Goal: Information Seeking & Learning: Learn about a topic

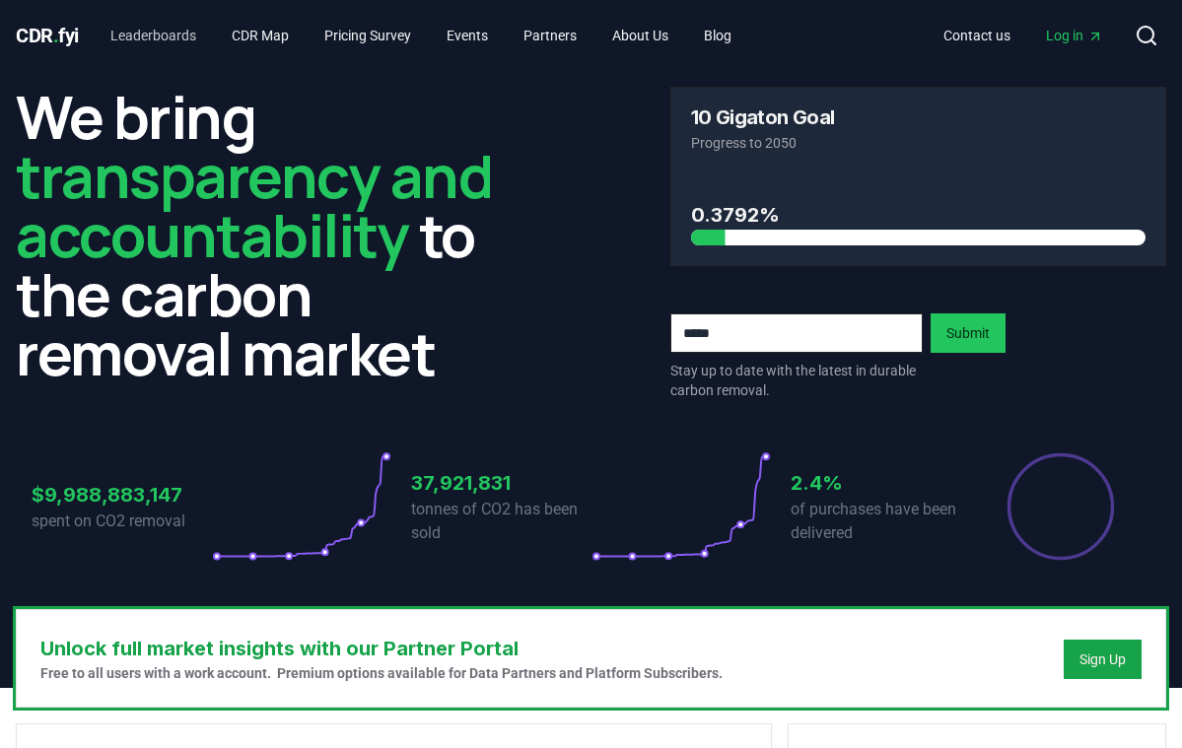
click at [189, 36] on link "Leaderboards" at bounding box center [153, 35] width 117 height 35
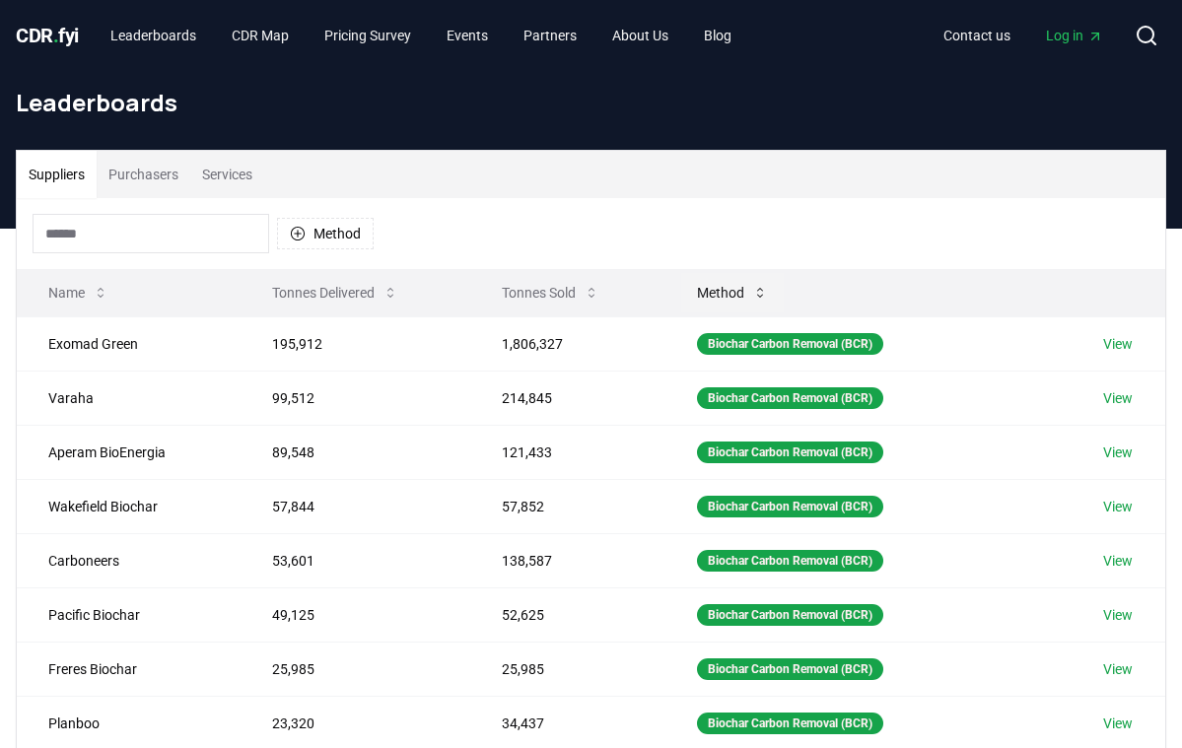
click at [729, 301] on button "Method" at bounding box center [732, 292] width 103 height 39
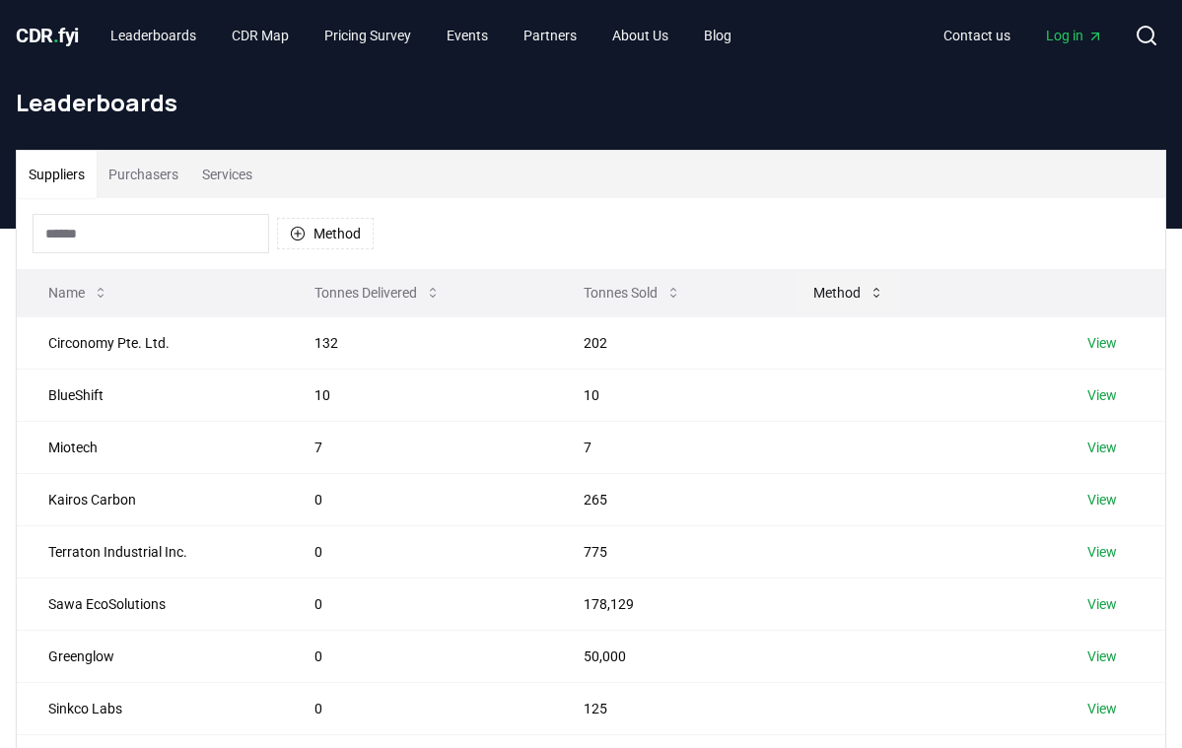
click at [831, 284] on button "Method" at bounding box center [848, 292] width 103 height 39
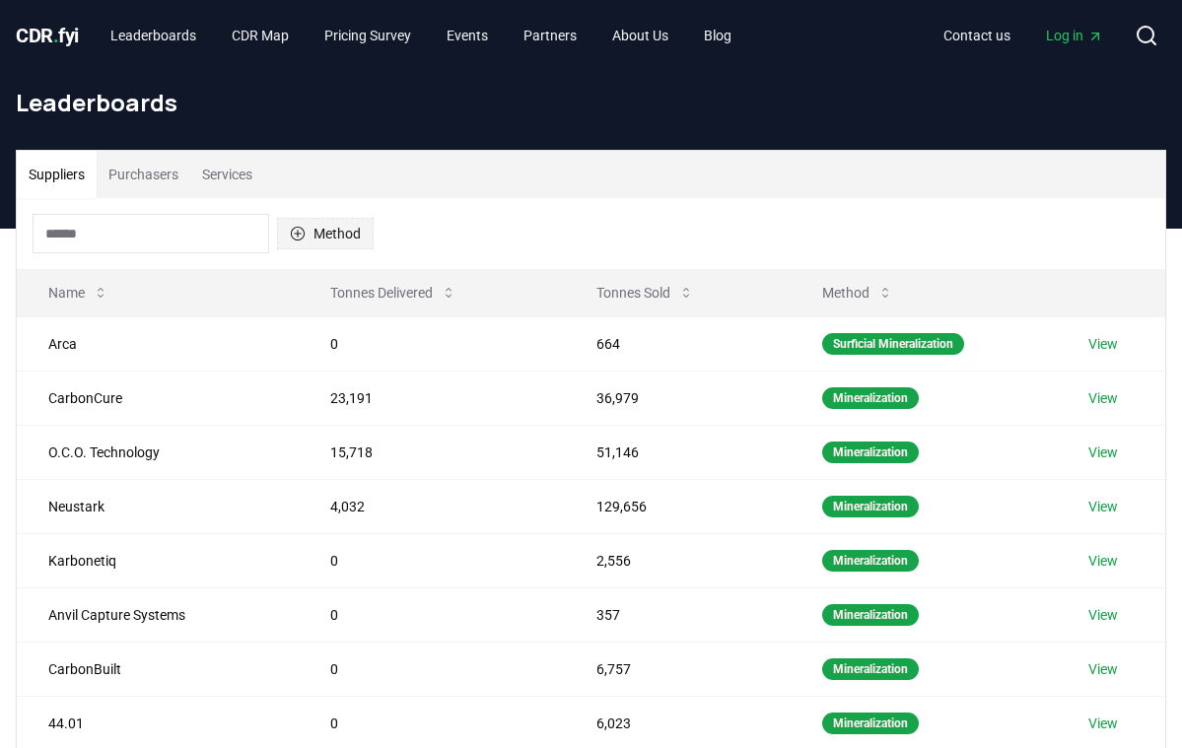
click at [364, 229] on button "Method" at bounding box center [325, 234] width 97 height 32
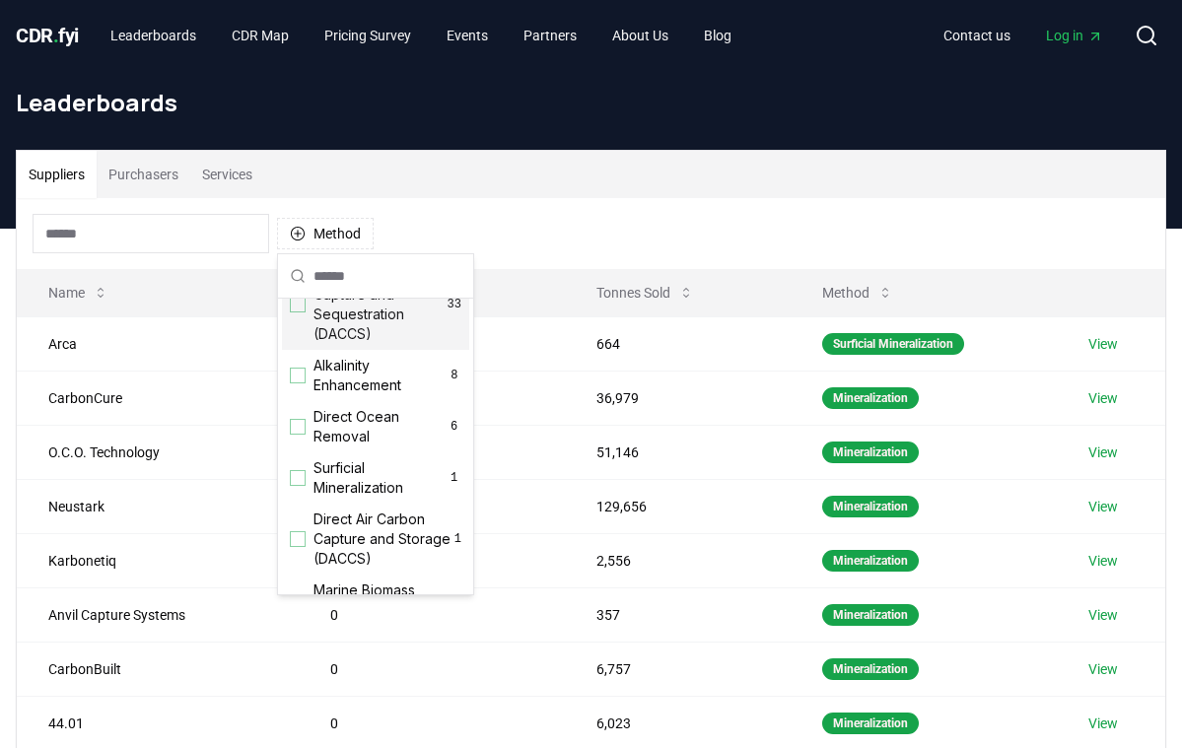
scroll to position [513, 0]
click at [313, 447] on span "Direct Ocean Removal" at bounding box center [379, 426] width 133 height 39
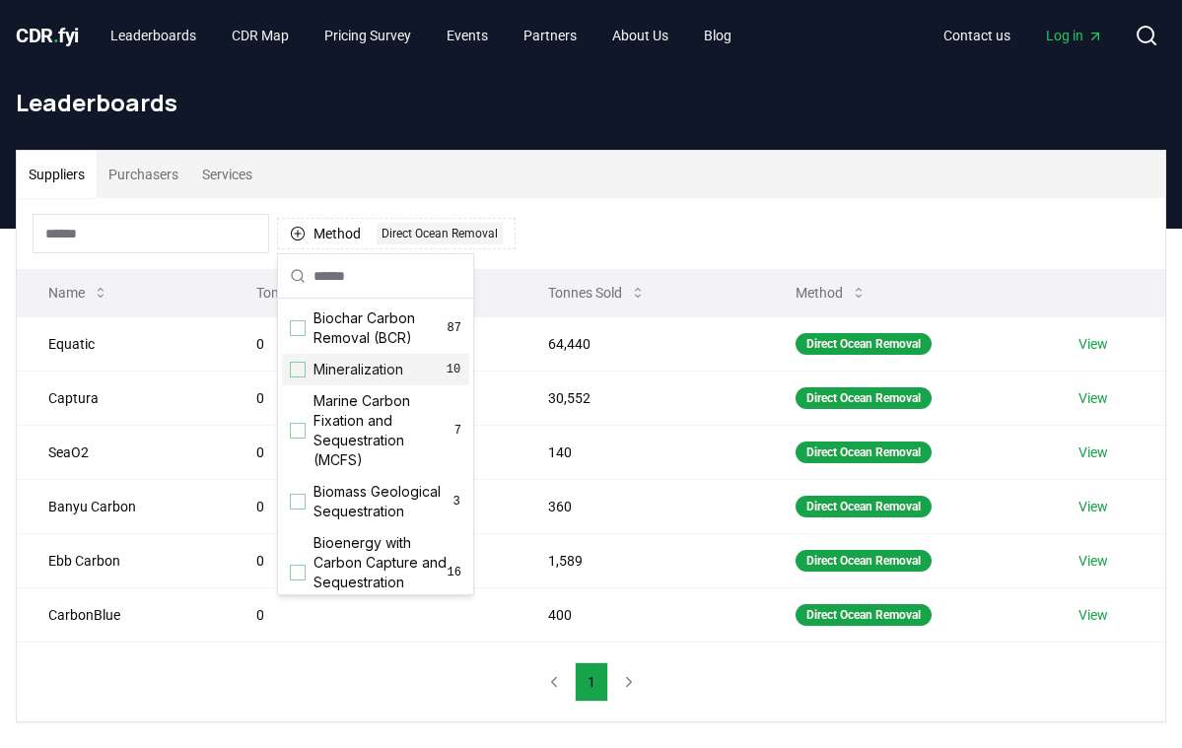
scroll to position [0, 0]
click at [596, 164] on div "Suppliers Purchasers Services" at bounding box center [591, 174] width 1148 height 47
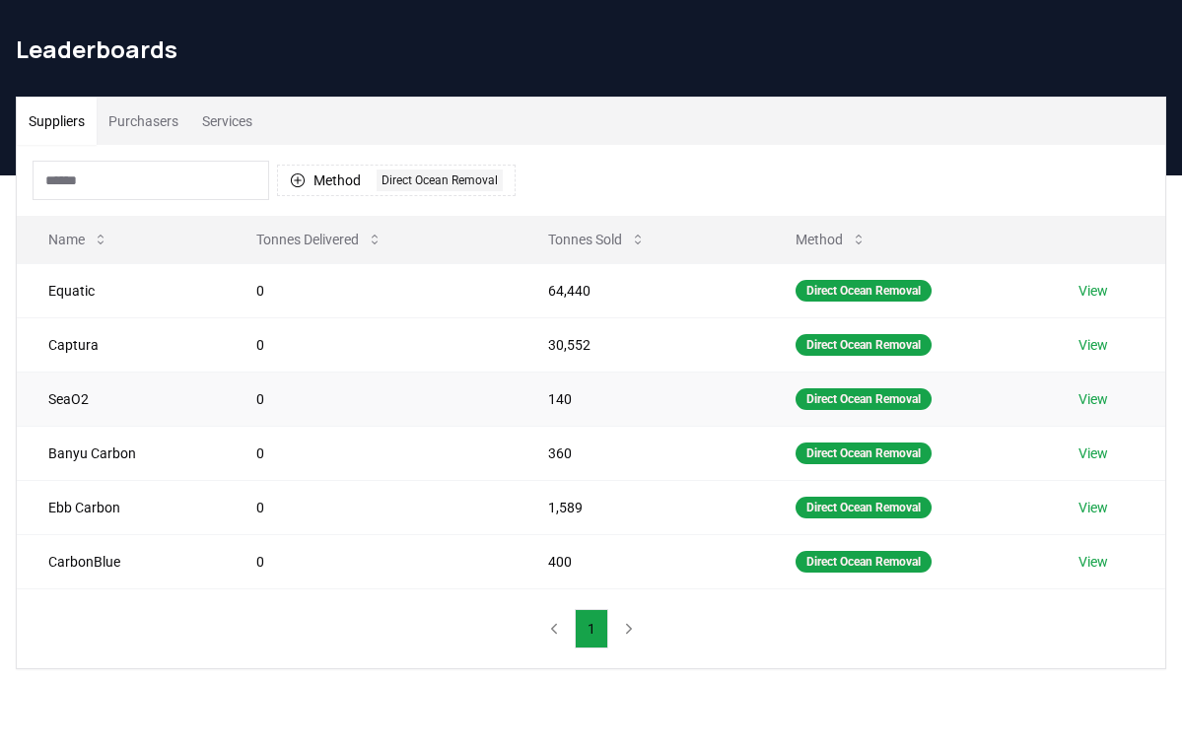
scroll to position [46, 0]
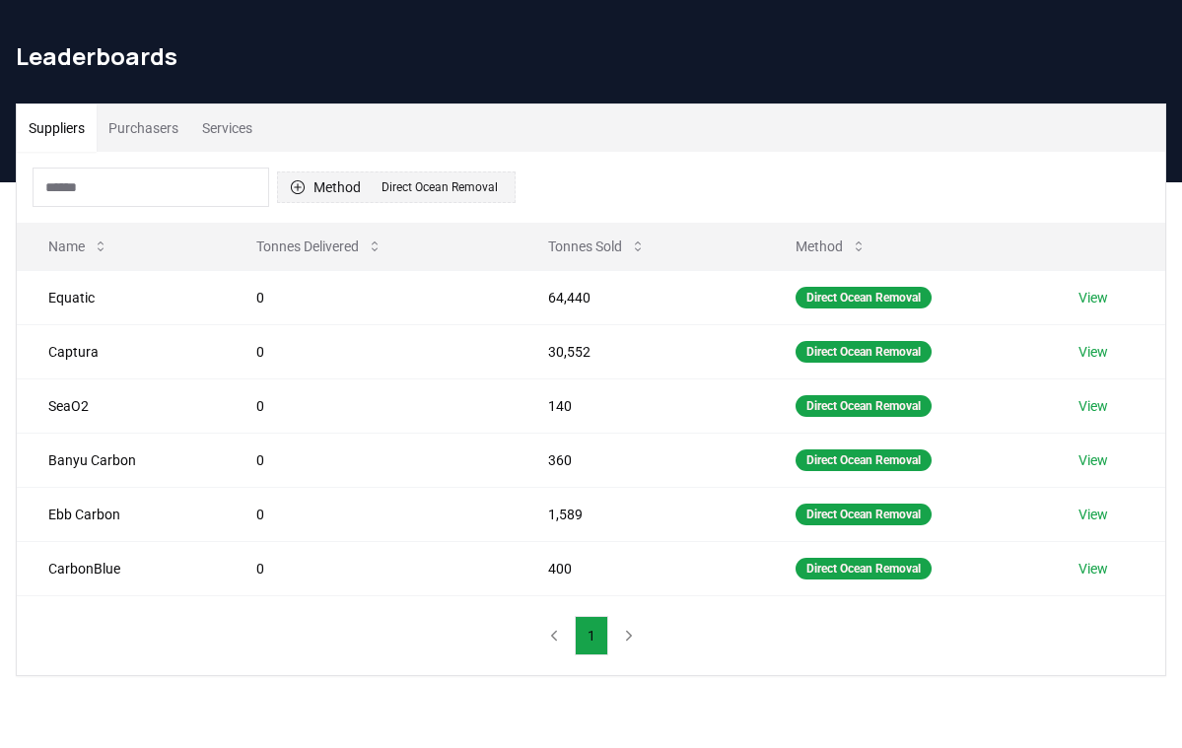
click at [460, 200] on button "Method 1 Direct Ocean Removal" at bounding box center [396, 188] width 239 height 32
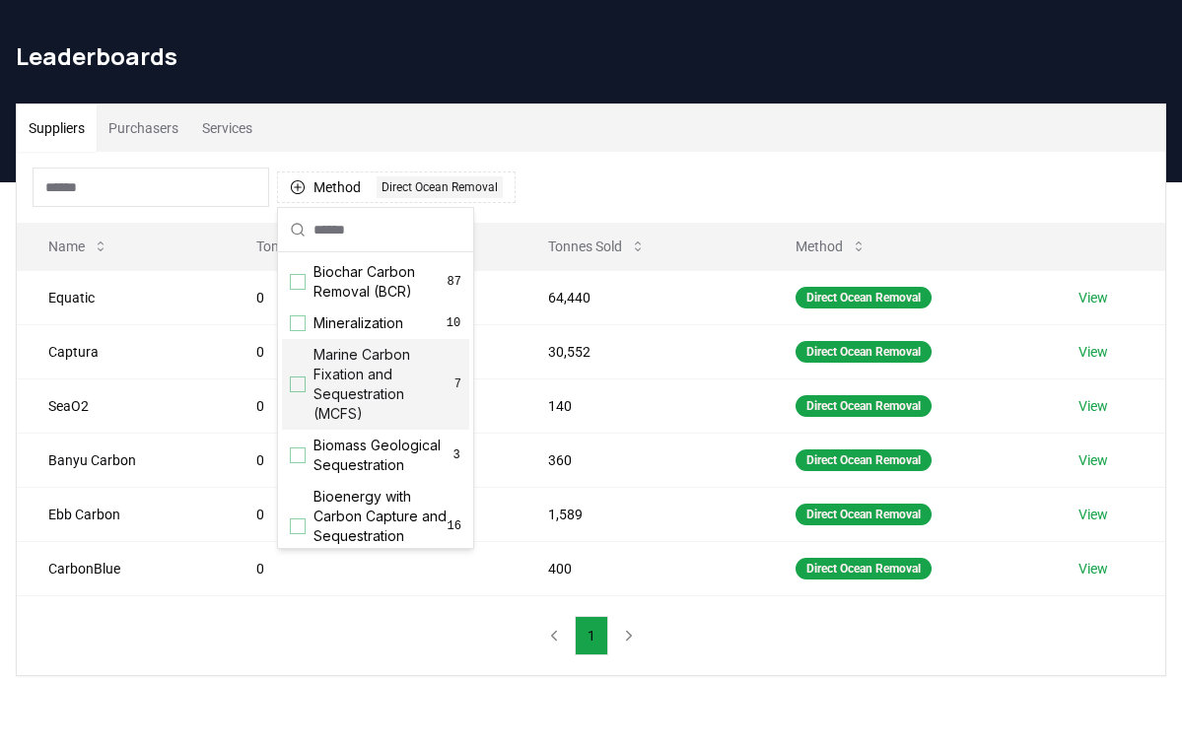
click at [399, 356] on span "Marine Carbon Fixation and Sequestration (MCFS)" at bounding box center [383, 384] width 141 height 79
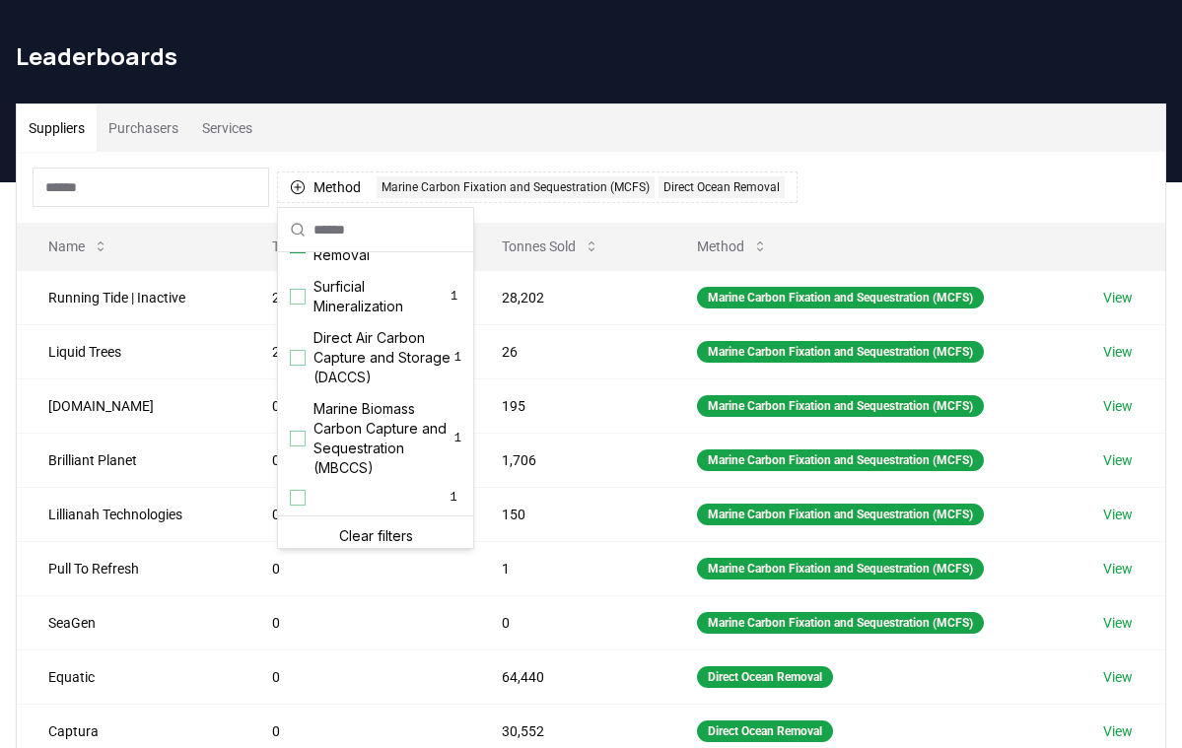
scroll to position [657, 0]
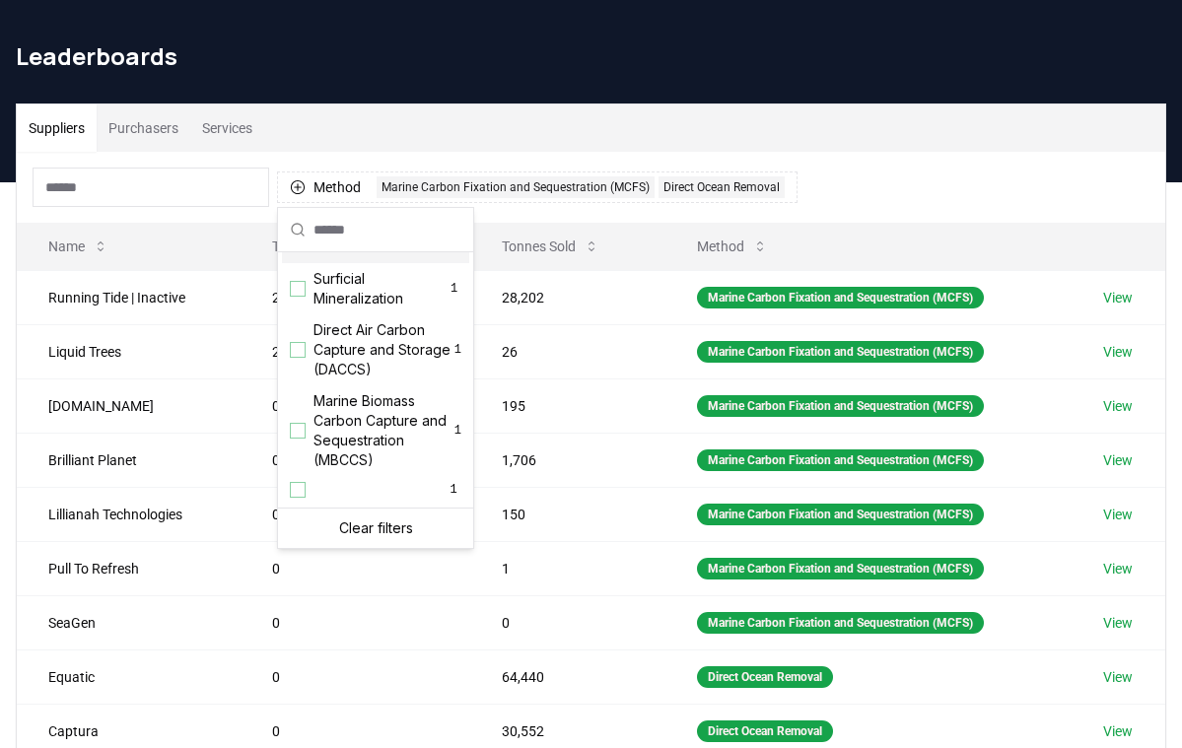
click at [384, 257] on span "Direct Ocean Removal" at bounding box center [379, 237] width 133 height 39
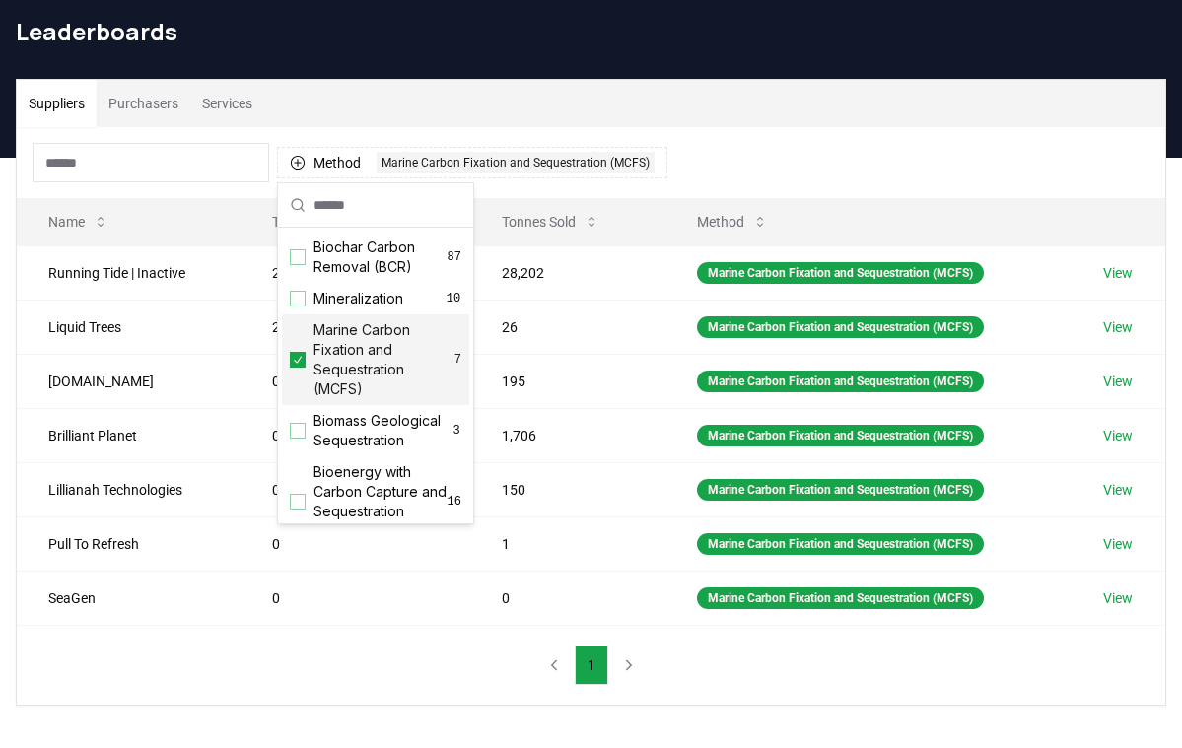
scroll to position [0, 0]
click at [331, 356] on span "Marine Carbon Fixation and Sequestration (MCFS)" at bounding box center [383, 359] width 141 height 79
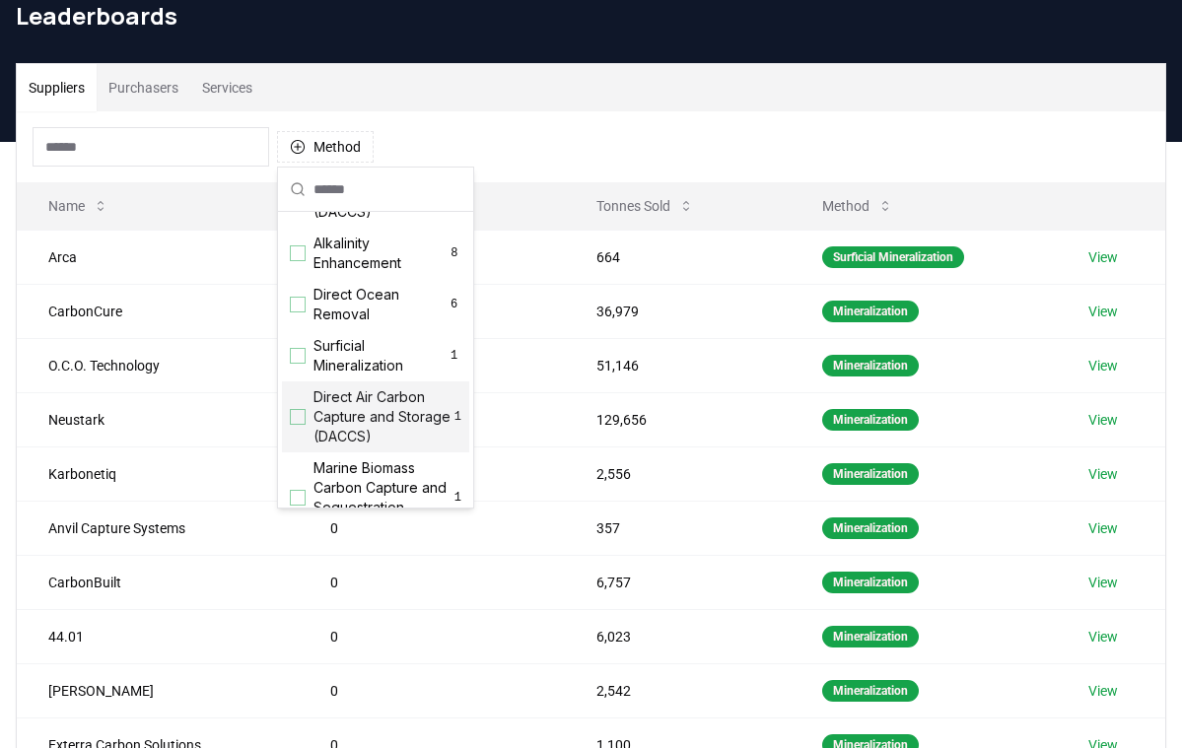
scroll to position [545, 0]
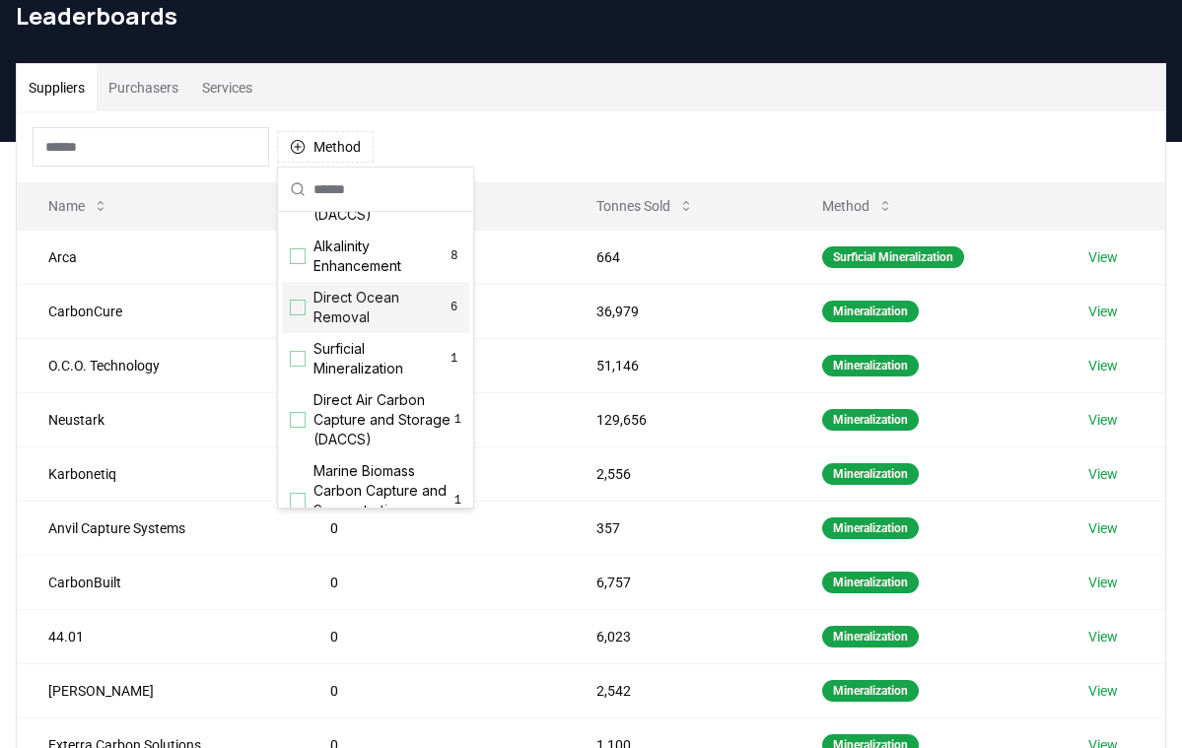
click at [396, 327] on span "Direct Ocean Removal" at bounding box center [379, 307] width 133 height 39
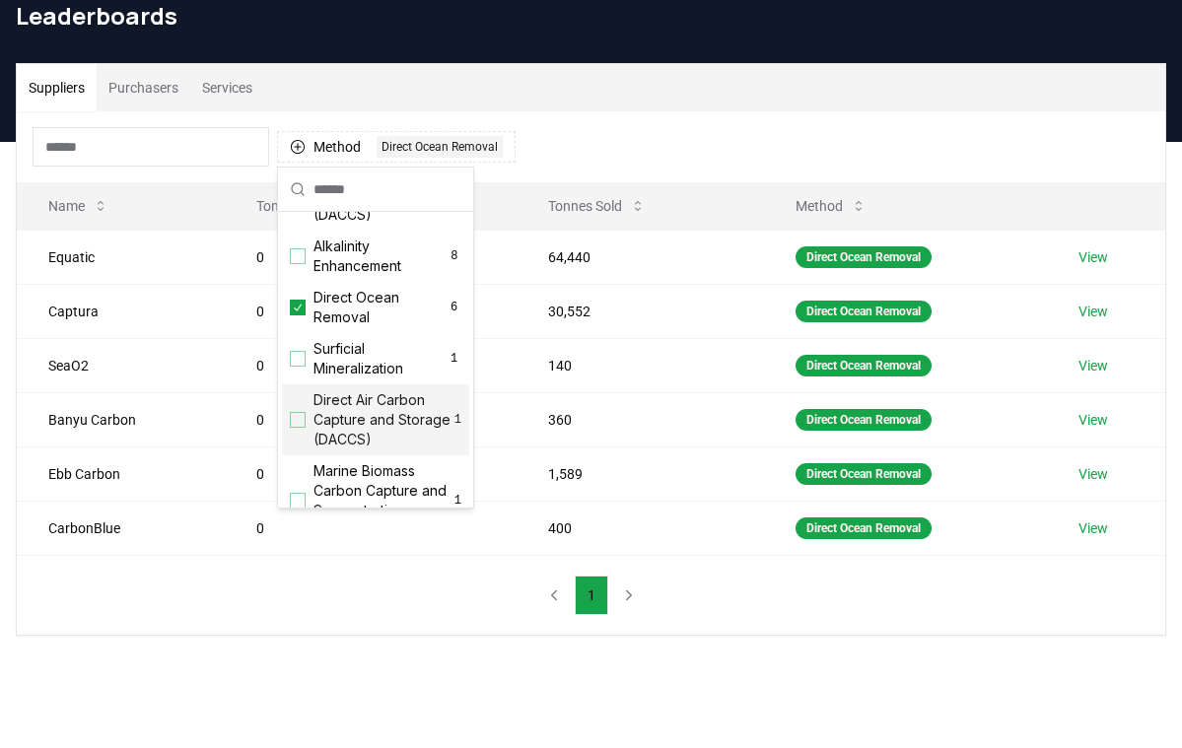
click at [282, 679] on div "Suppliers Purchasers Services Method 1 Direct Ocean Removal Name Tonnes Deliver…" at bounding box center [591, 428] width 1182 height 573
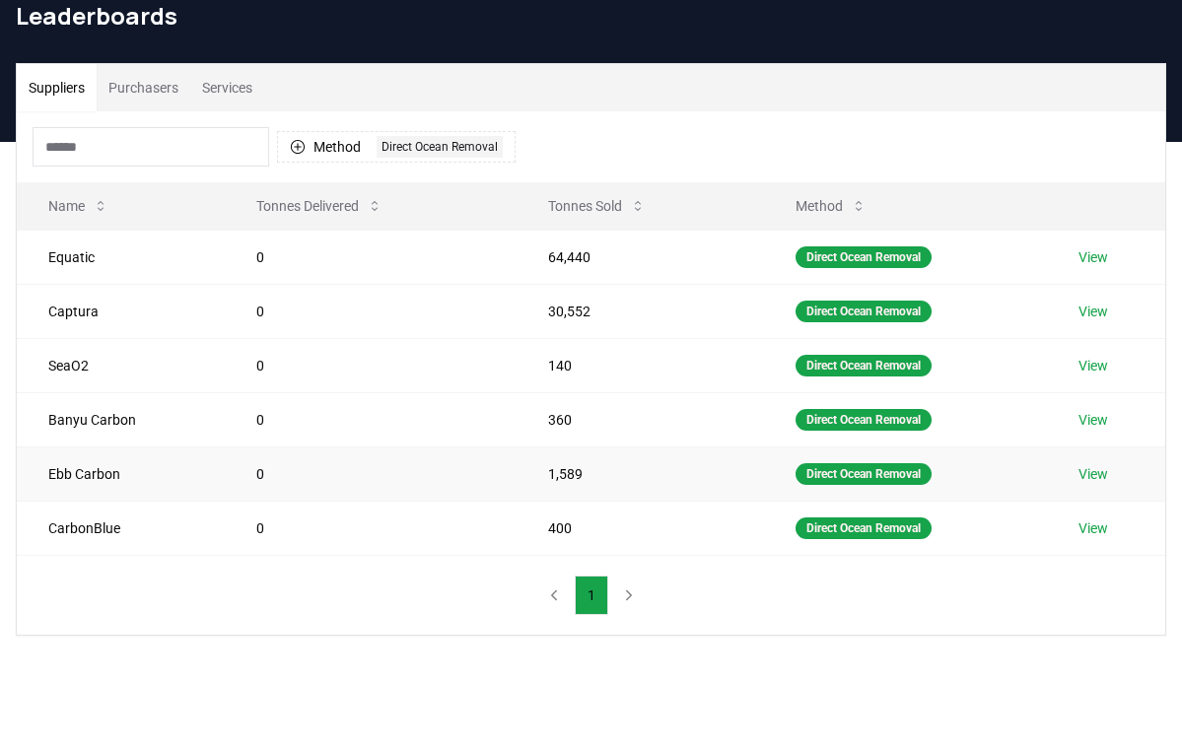
click at [1106, 466] on link "View" at bounding box center [1093, 474] width 30 height 20
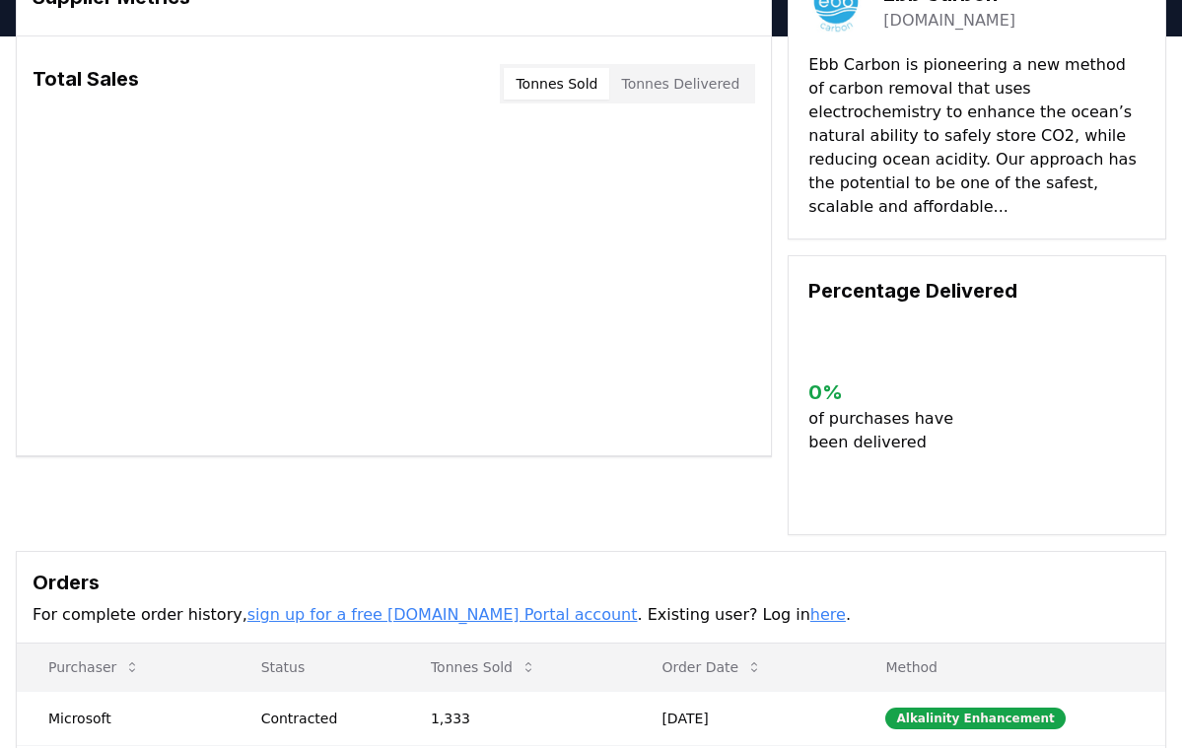
scroll to position [48, 0]
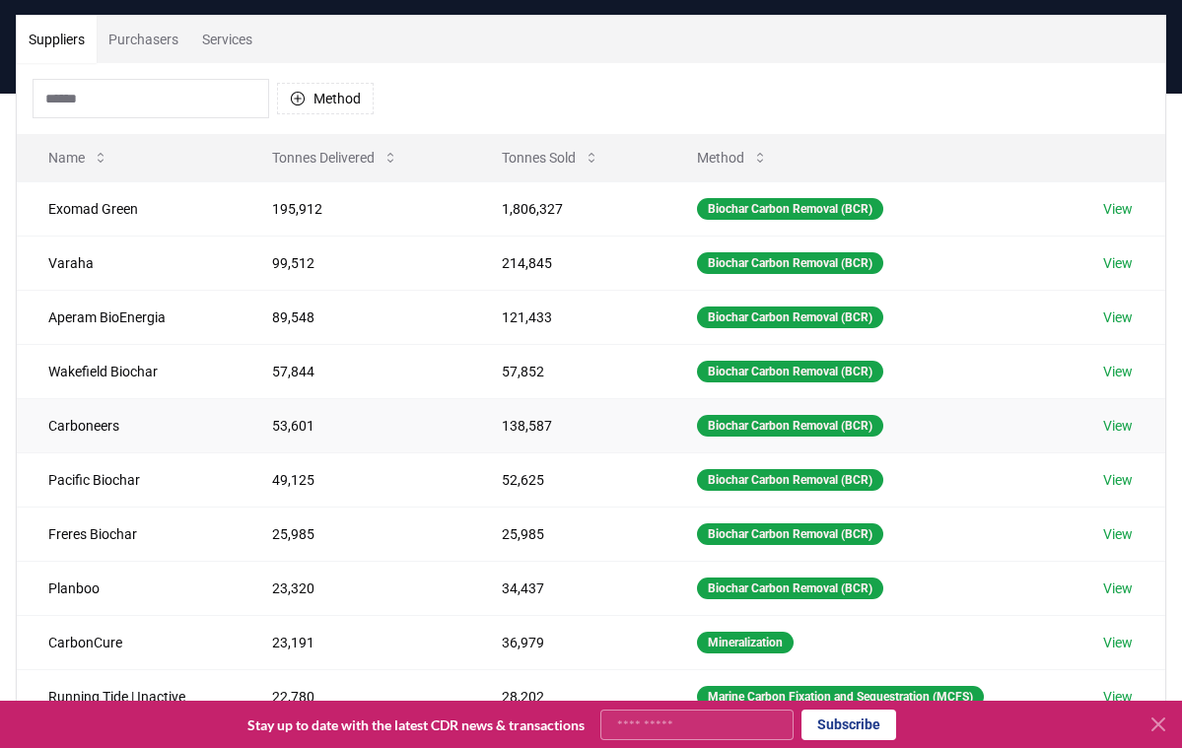
scroll to position [16, 0]
